Goal: Navigation & Orientation: Find specific page/section

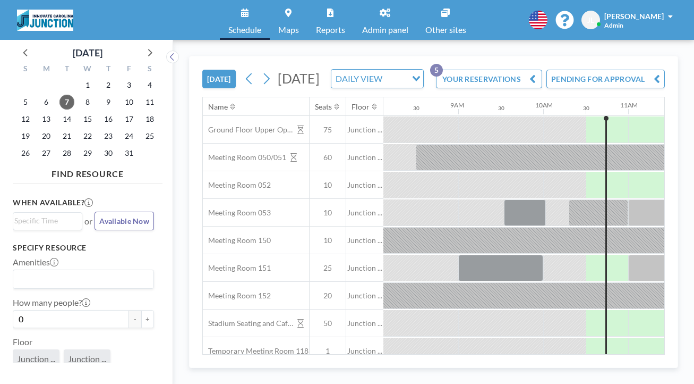
scroll to position [0, 691]
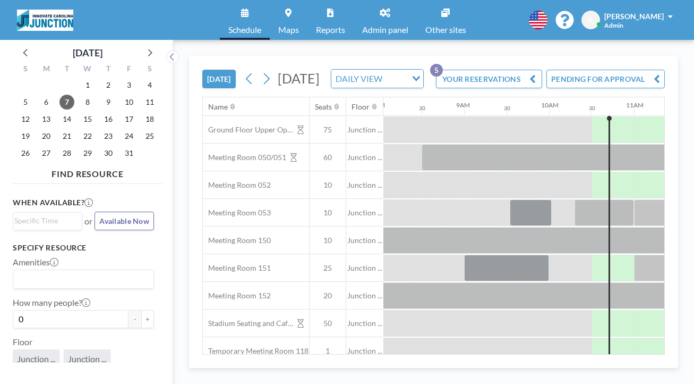
scroll to position [0, 691]
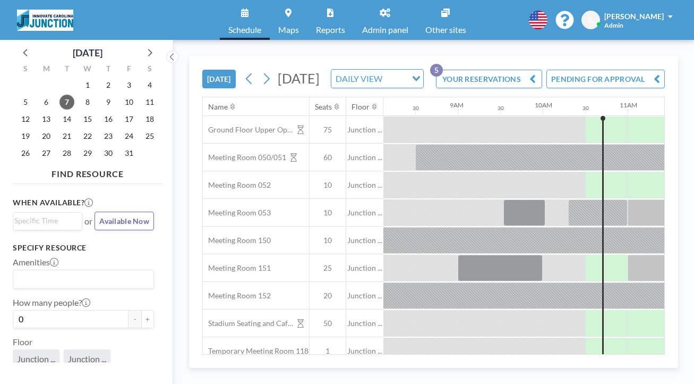
click at [375, 16] on link "Admin panel" at bounding box center [385, 20] width 63 height 40
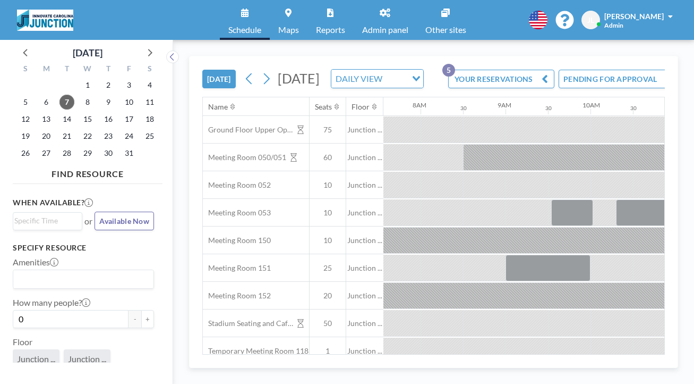
click at [261, 71] on icon at bounding box center [266, 79] width 10 height 16
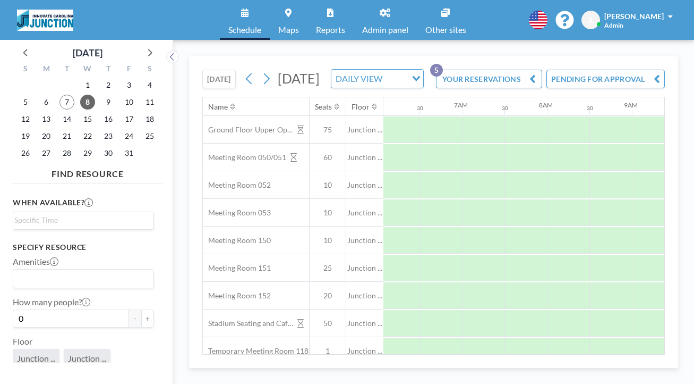
scroll to position [0, 518]
